Goal: Use online tool/utility: Use online tool/utility

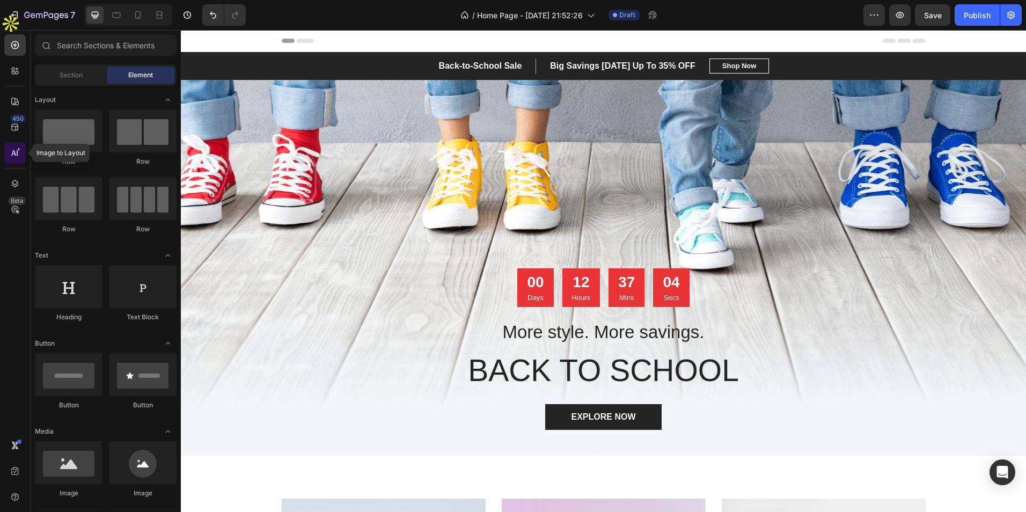
click at [24, 151] on div at bounding box center [14, 152] width 21 height 21
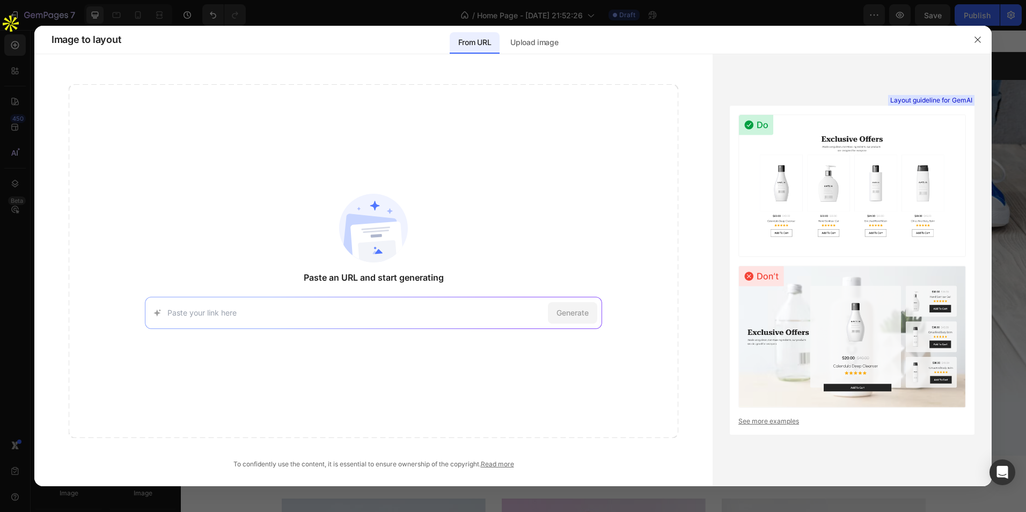
click at [24, 152] on div at bounding box center [513, 256] width 1026 height 512
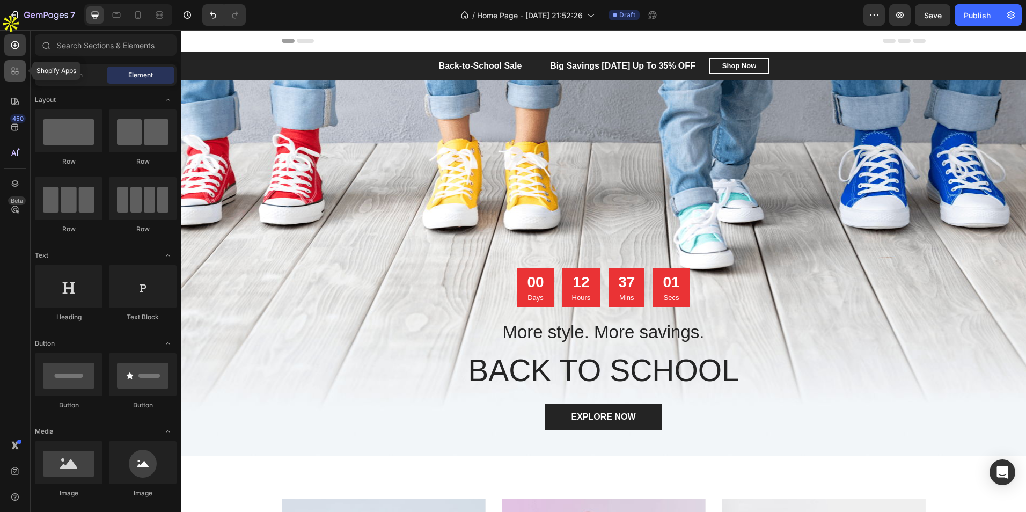
click at [14, 70] on icon at bounding box center [13, 69] width 3 height 3
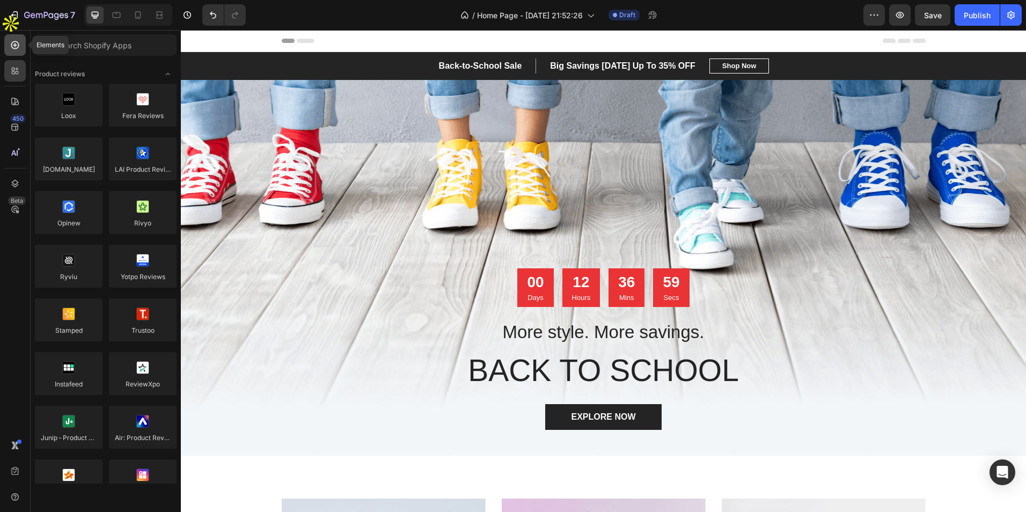
click at [14, 49] on icon at bounding box center [15, 45] width 11 height 11
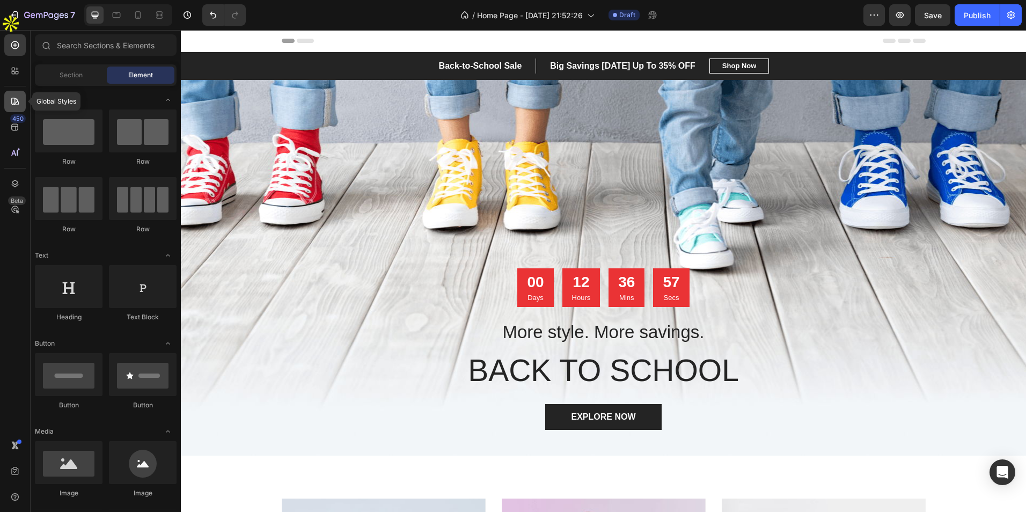
click at [10, 108] on div at bounding box center [14, 101] width 21 height 21
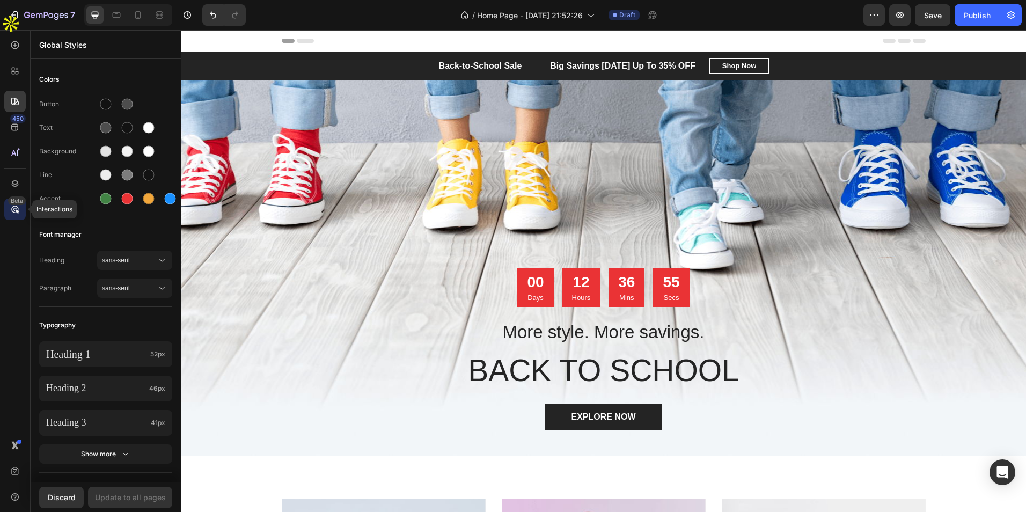
click at [18, 211] on icon at bounding box center [18, 212] width 4 height 4
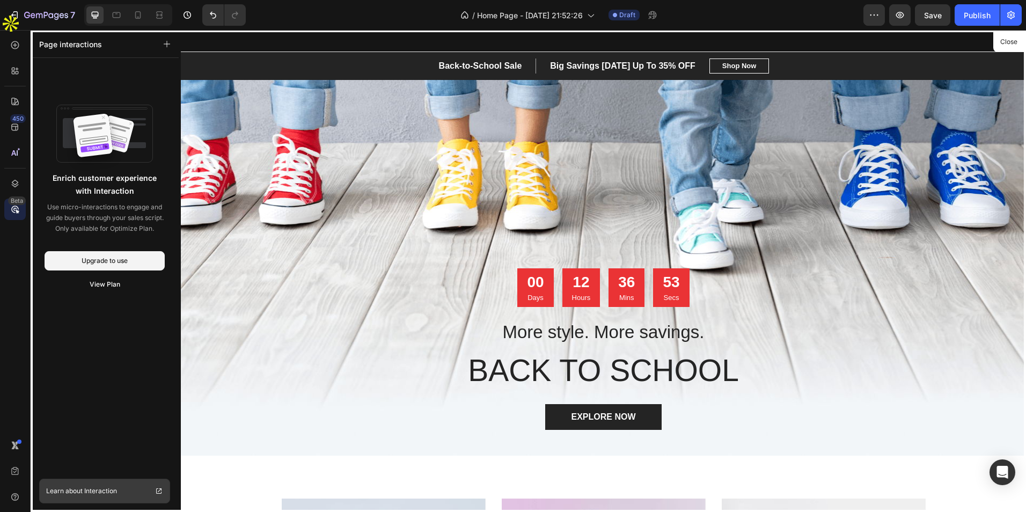
click at [86, 490] on span "Learn about Interaction" at bounding box center [81, 490] width 71 height 11
click at [9, 47] on div at bounding box center [14, 44] width 21 height 21
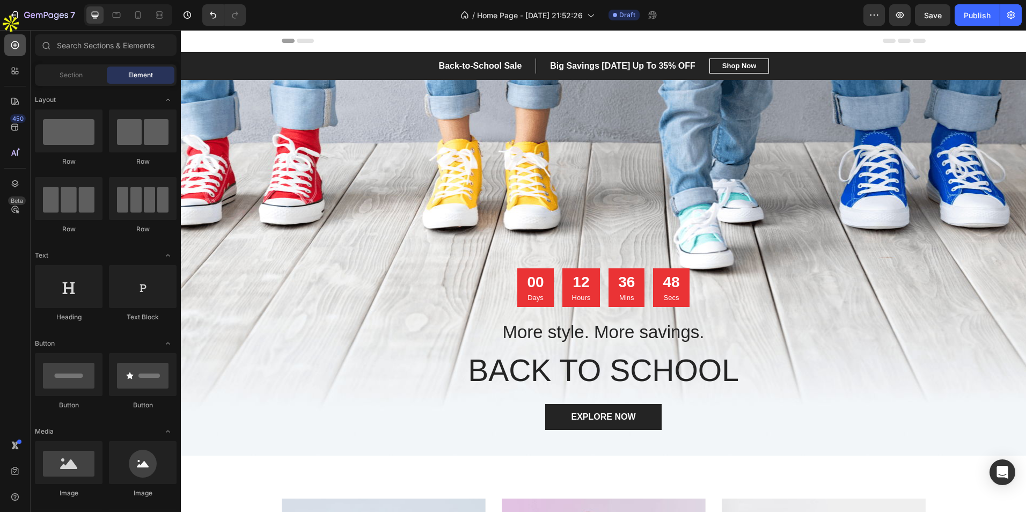
click at [9, 47] on div at bounding box center [14, 44] width 21 height 21
click at [17, 152] on icon at bounding box center [17, 152] width 1 height 5
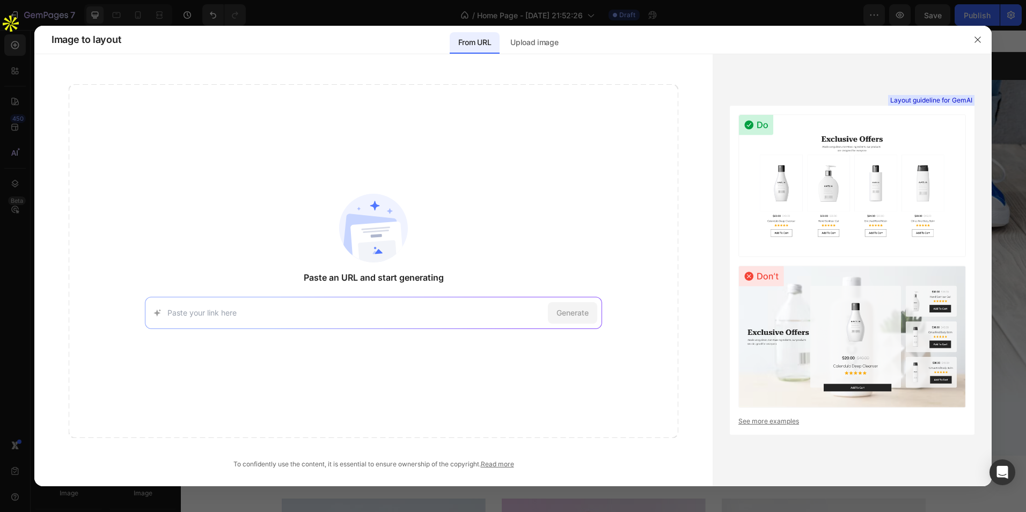
click at [201, 306] on div "Generate" at bounding box center [373, 313] width 457 height 32
click at [212, 311] on input at bounding box center [355, 312] width 376 height 11
click at [291, 216] on div "Paste an URL and start generating [URL][DOMAIN_NAME] Try with this page Generate" at bounding box center [373, 261] width 609 height 354
click at [310, 303] on div "Generate" at bounding box center [373, 313] width 457 height 32
click at [301, 312] on input at bounding box center [355, 312] width 376 height 11
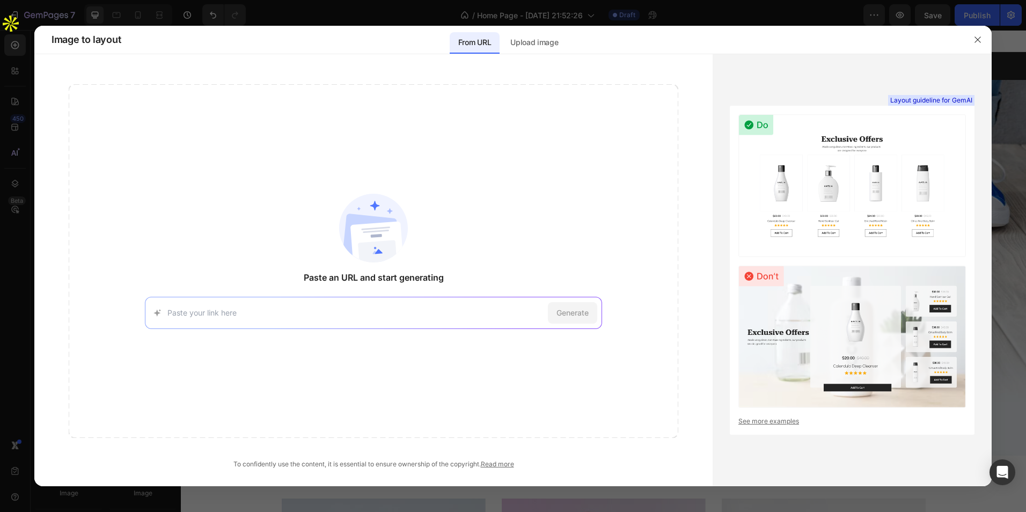
paste input "[URL][DOMAIN_NAME]"
type input "[URL][DOMAIN_NAME]"
click at [572, 305] on div "Generate" at bounding box center [572, 312] width 49 height 21
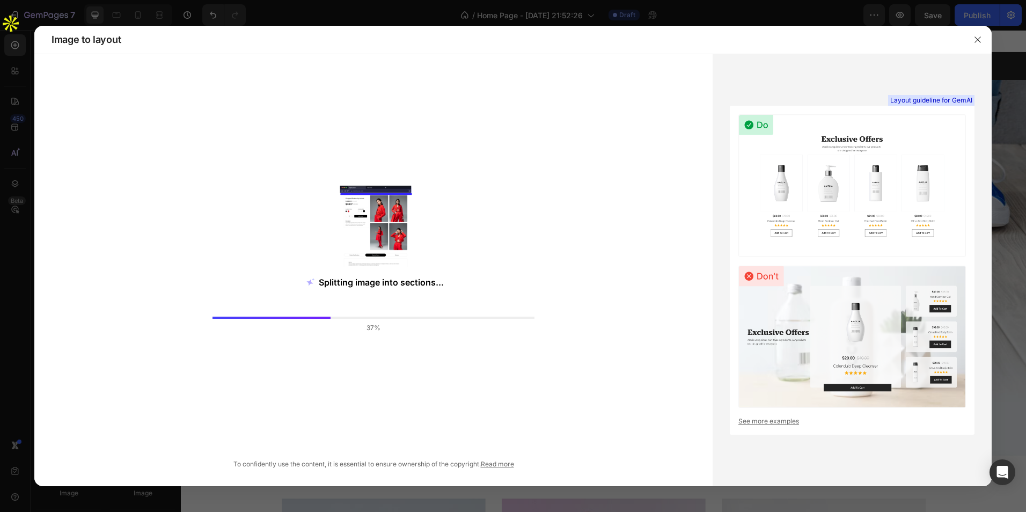
click at [848, 149] on img at bounding box center [851, 185] width 227 height 143
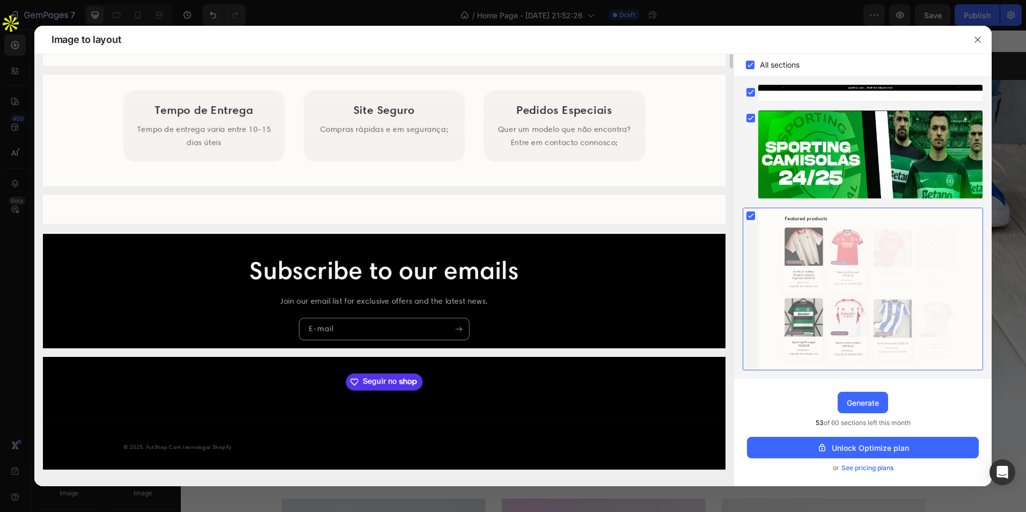
scroll to position [166, 0]
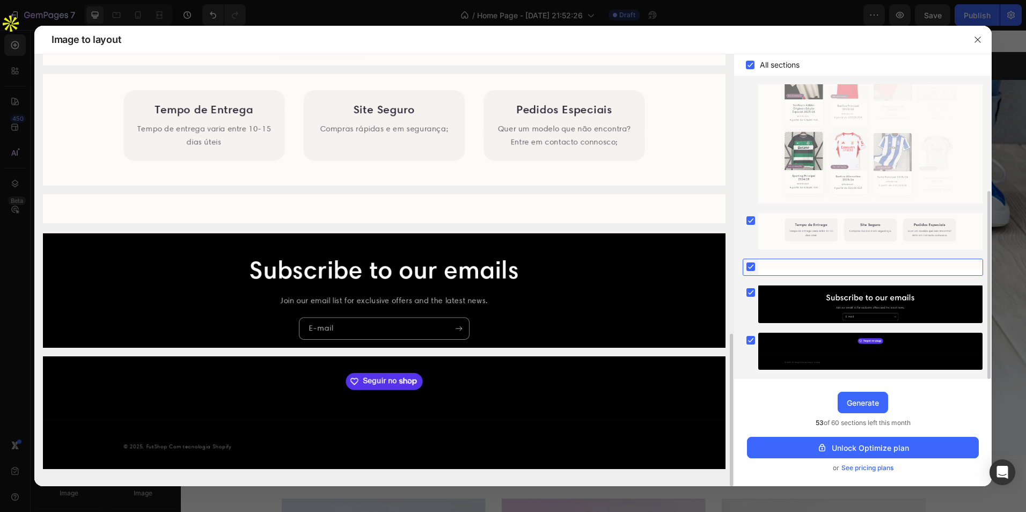
click at [563, 132] on img at bounding box center [384, 130] width 682 height 112
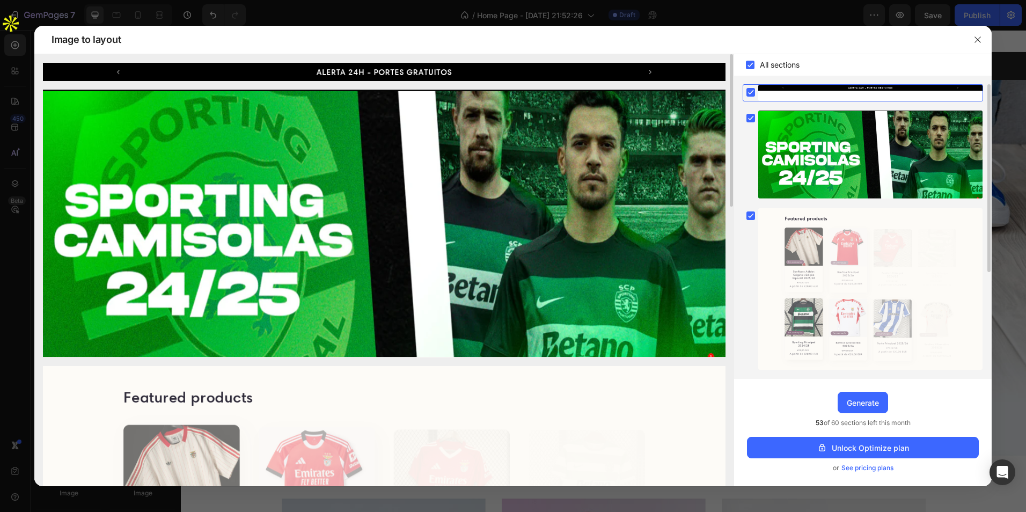
scroll to position [268, 0]
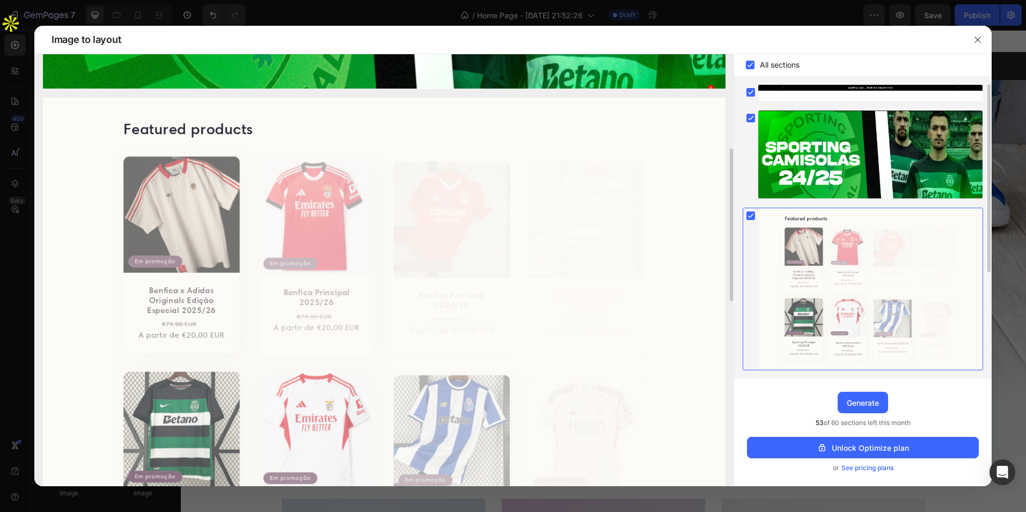
click at [304, 219] on img at bounding box center [384, 343] width 682 height 491
drag, startPoint x: 477, startPoint y: 227, endPoint x: 475, endPoint y: 260, distance: 33.3
click at [475, 260] on img at bounding box center [384, 343] width 682 height 491
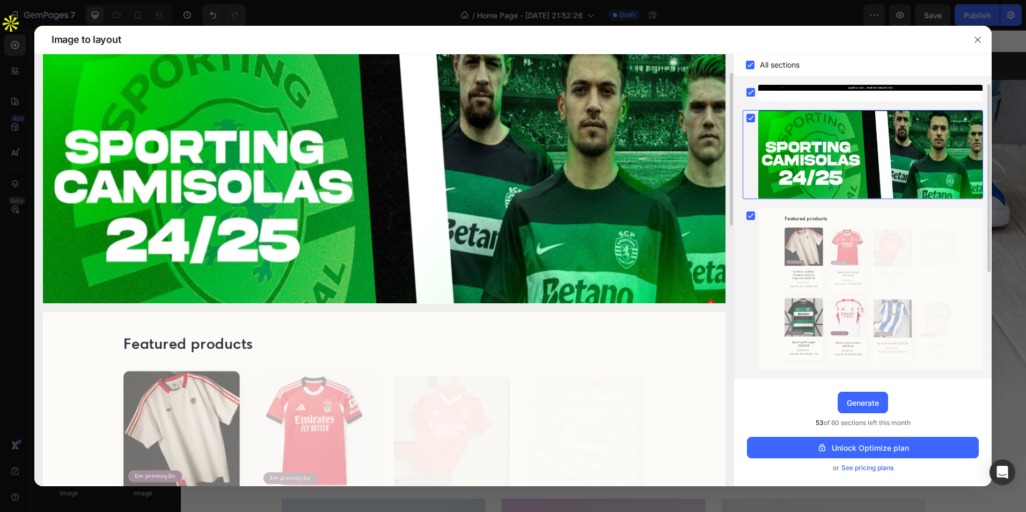
scroll to position [0, 0]
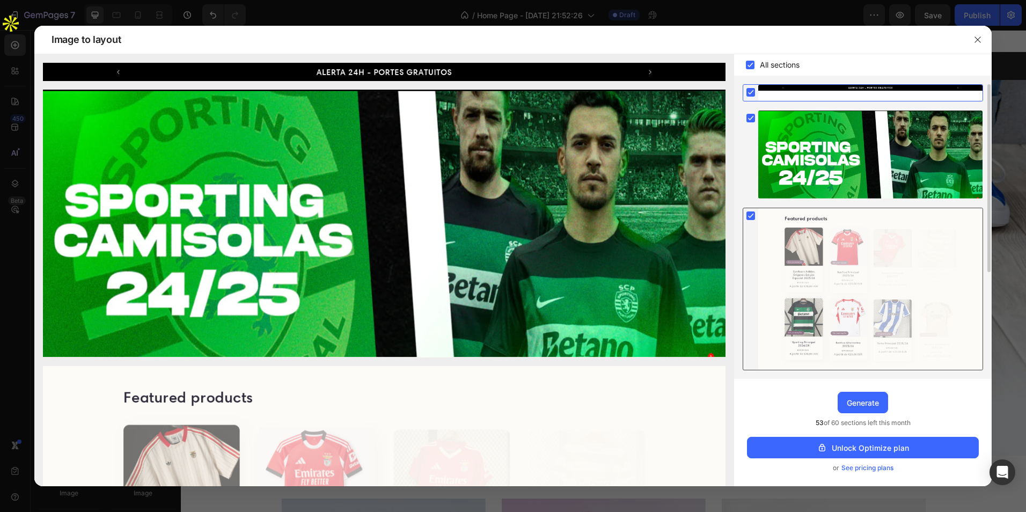
click at [843, 254] on div at bounding box center [870, 288] width 224 height 161
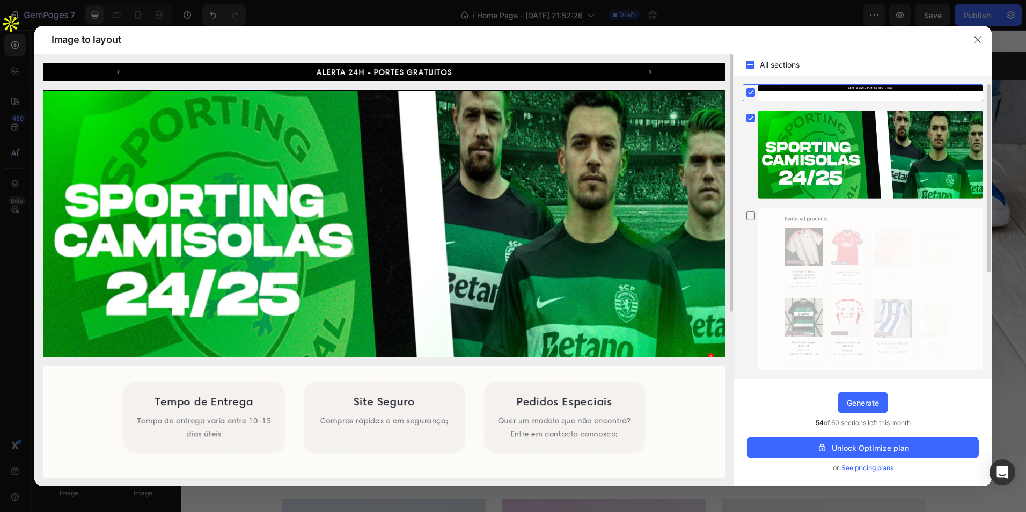
scroll to position [166, 0]
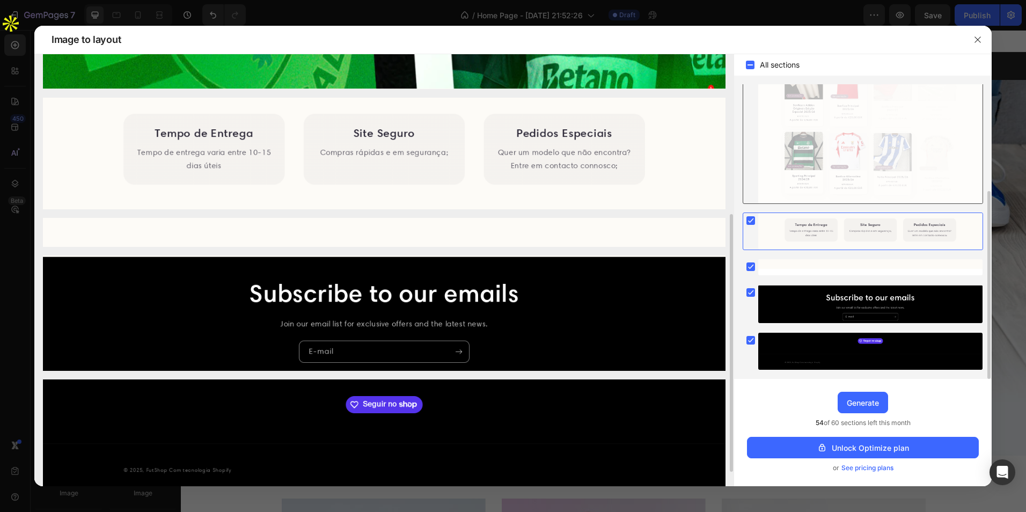
click at [871, 142] on div at bounding box center [870, 122] width 224 height 161
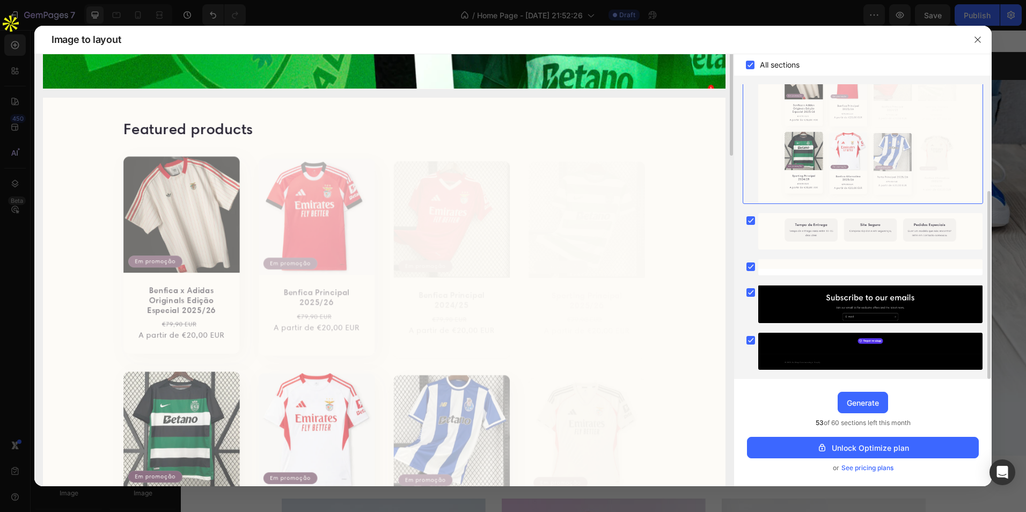
scroll to position [161, 0]
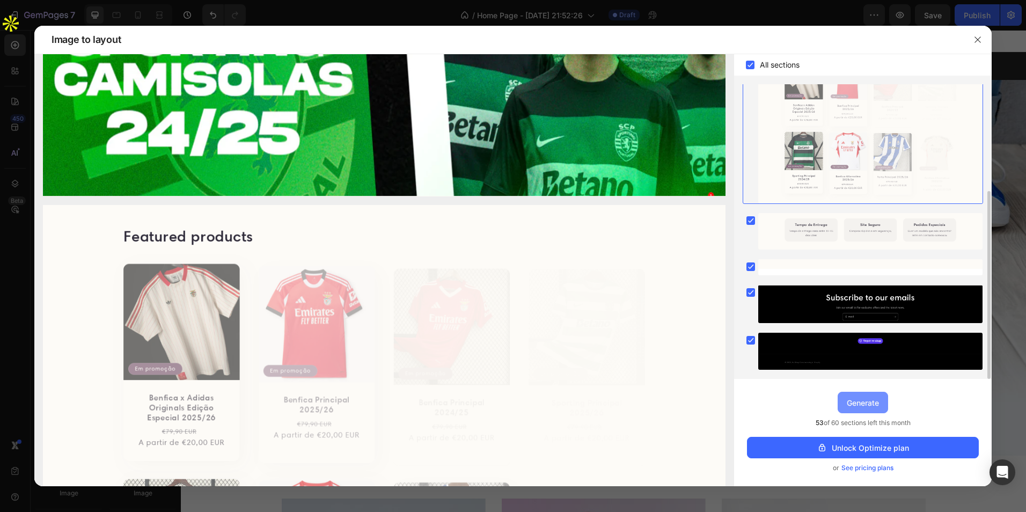
click at [869, 403] on div "Generate" at bounding box center [862, 402] width 32 height 11
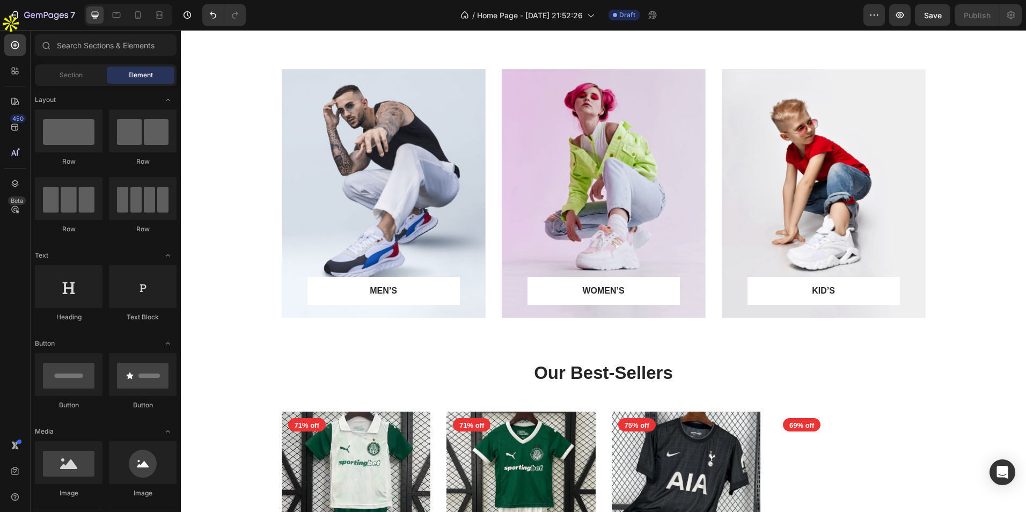
scroll to position [0, 0]
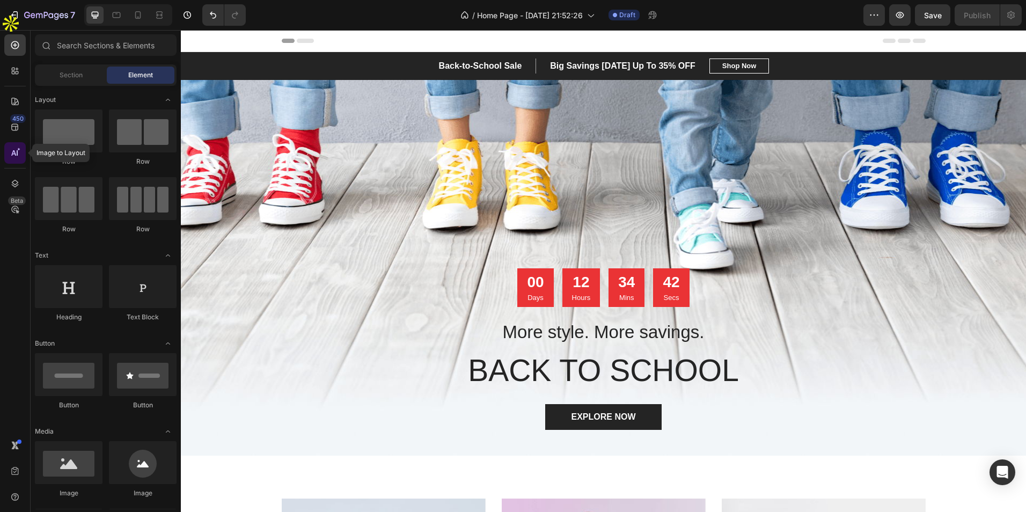
click at [19, 150] on icon at bounding box center [15, 153] width 11 height 11
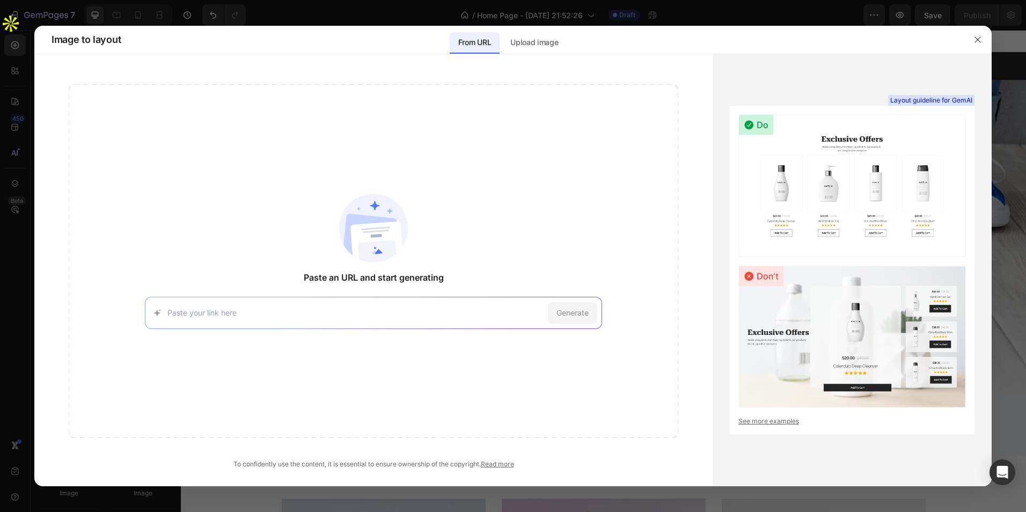
click at [363, 309] on input at bounding box center [355, 312] width 376 height 11
type input "[URL][DOMAIN_NAME]"
click at [583, 318] on div "Generate" at bounding box center [572, 312] width 49 height 21
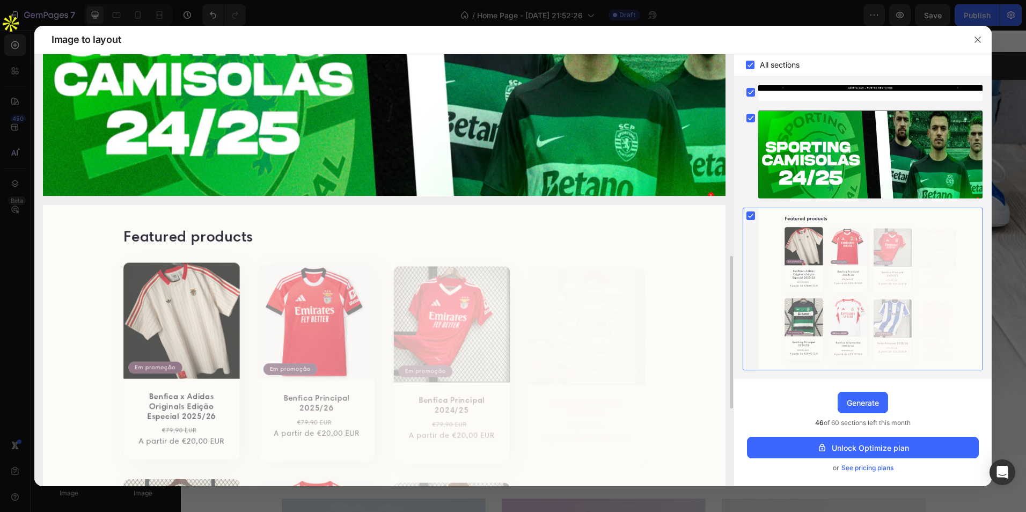
scroll to position [268, 0]
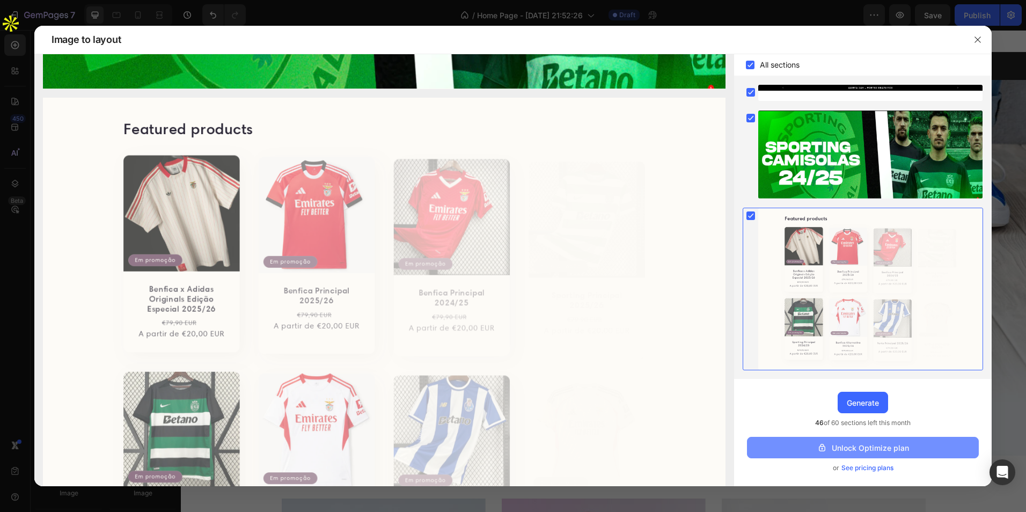
click at [887, 451] on div "Unlock Optimize plan" at bounding box center [862, 447] width 92 height 11
drag, startPoint x: 877, startPoint y: 430, endPoint x: 888, endPoint y: 428, distance: 11.4
click at [888, 428] on div "Upgrade to Optimize plan and get unlimited generating sections and publish page…" at bounding box center [862, 432] width 257 height 107
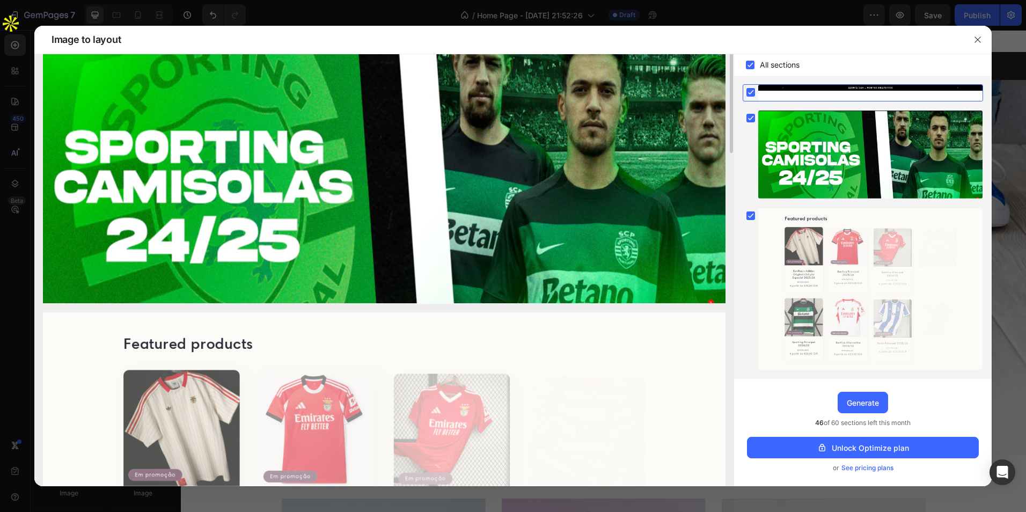
scroll to position [0, 0]
